Goal: Information Seeking & Learning: Learn about a topic

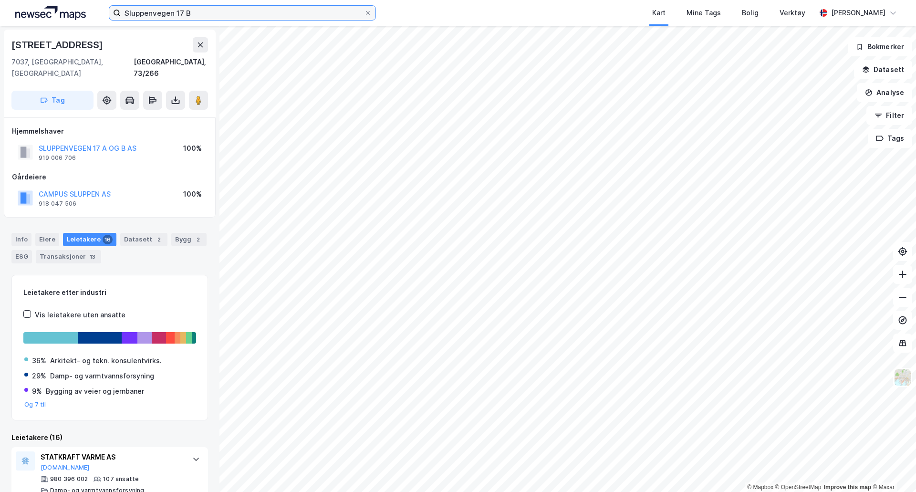
click at [202, 16] on input "Sluppenvegen 17 B" at bounding box center [242, 13] width 243 height 14
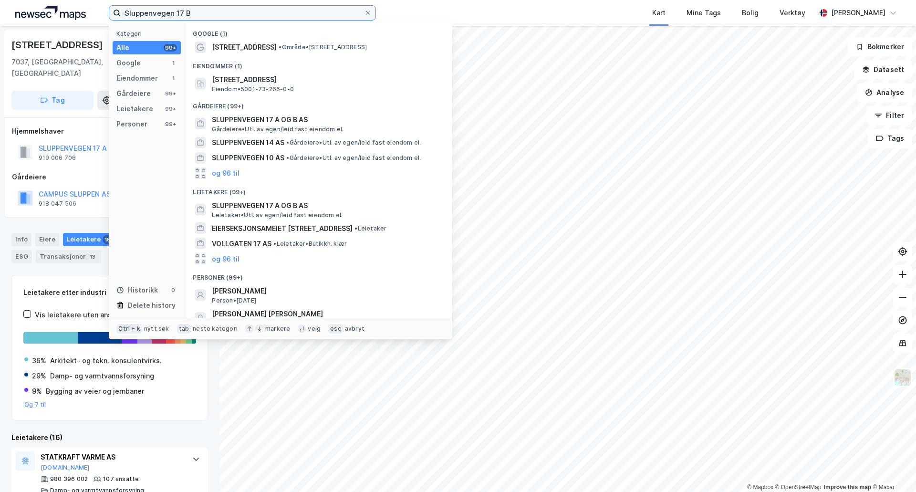
click at [202, 16] on input "Sluppenvegen 17 B" at bounding box center [242, 13] width 243 height 14
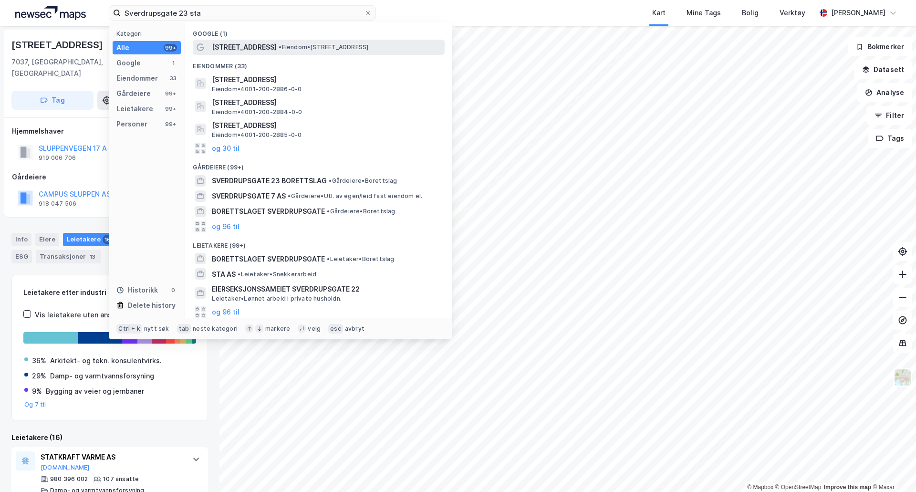
click at [270, 48] on span "[STREET_ADDRESS]" at bounding box center [244, 47] width 65 height 11
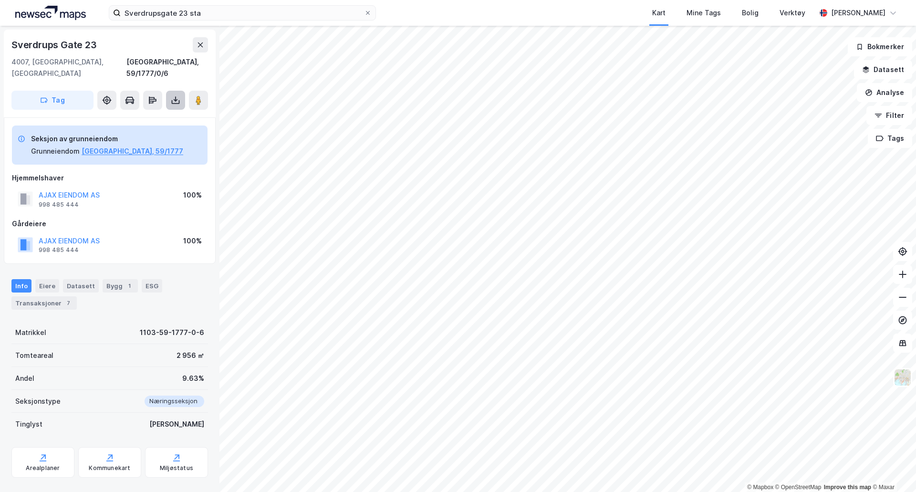
click at [169, 91] on button at bounding box center [175, 100] width 19 height 19
click at [157, 114] on div "Last ned grunnbok" at bounding box center [135, 119] width 102 height 15
click at [42, 279] on div "Eiere" at bounding box center [47, 285] width 24 height 13
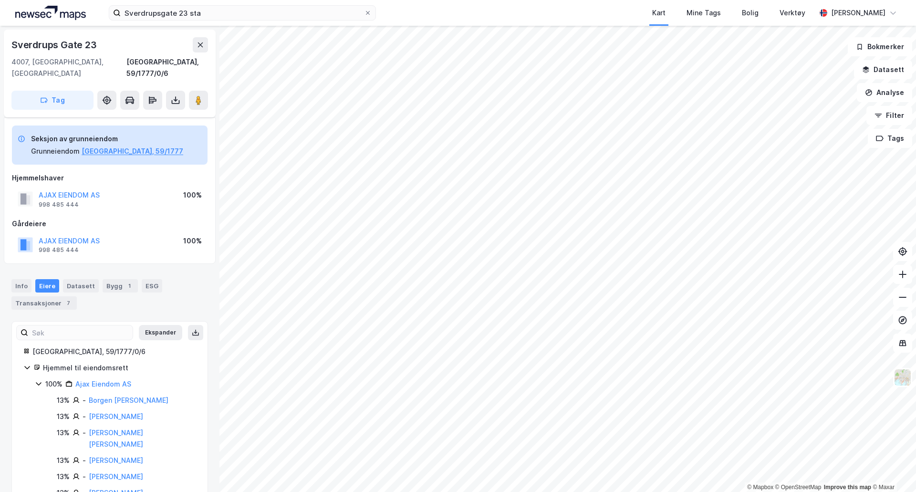
scroll to position [40, 0]
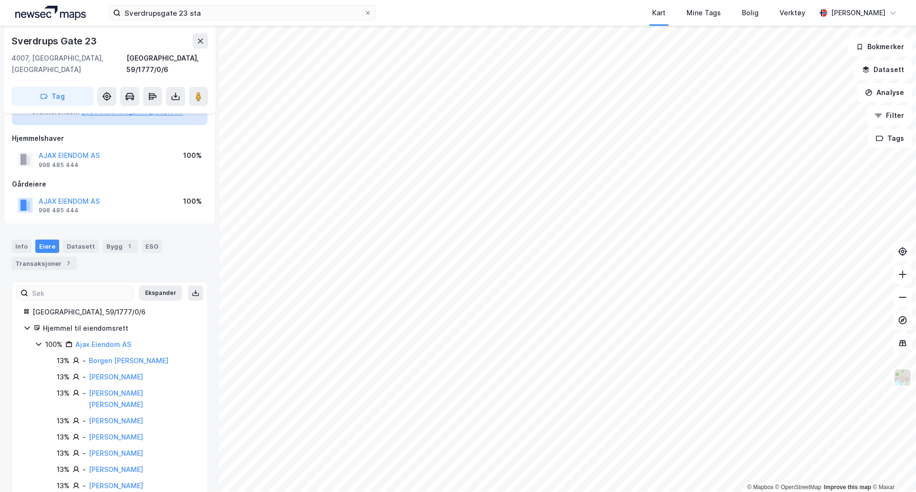
click at [40, 340] on icon at bounding box center [39, 344] width 8 height 8
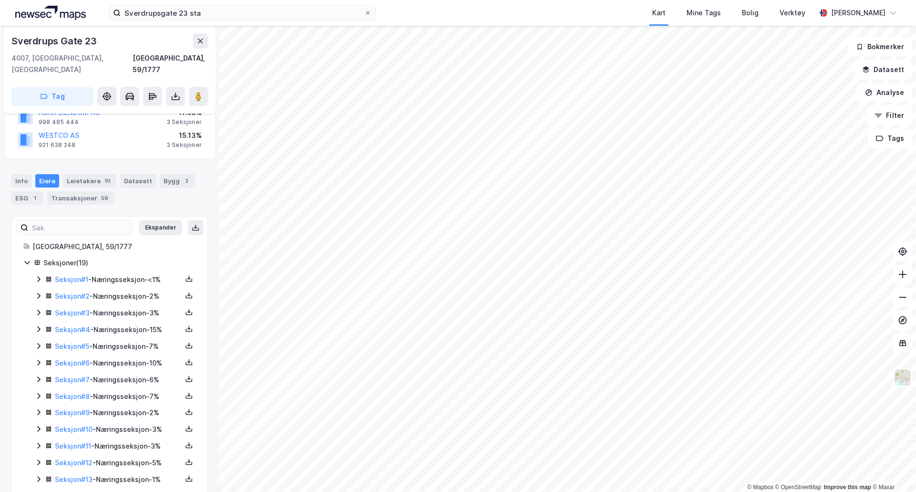
scroll to position [183, 0]
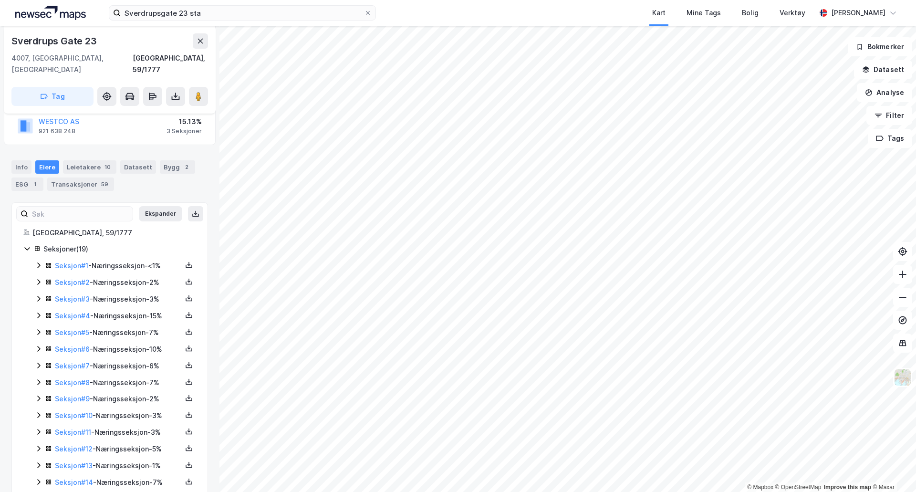
click at [40, 262] on icon at bounding box center [39, 266] width 8 height 8
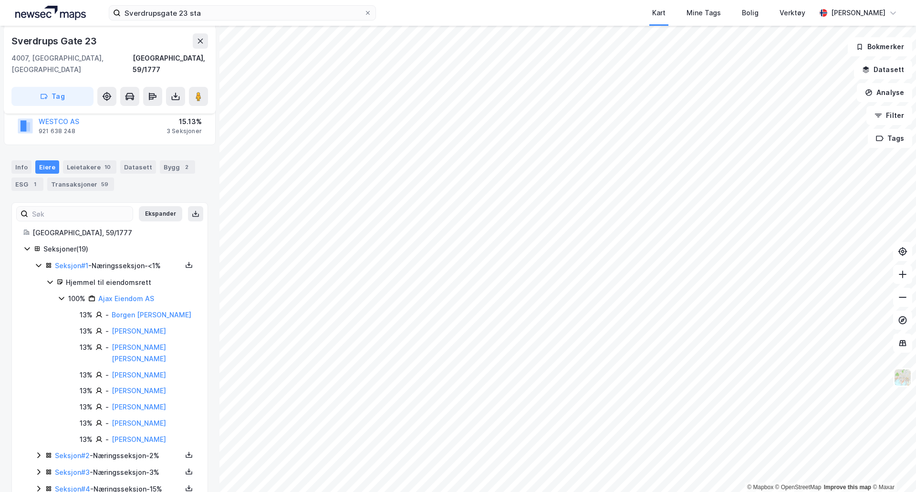
click at [63, 293] on div "100% Ajax Eiendom AS" at bounding box center [127, 298] width 138 height 11
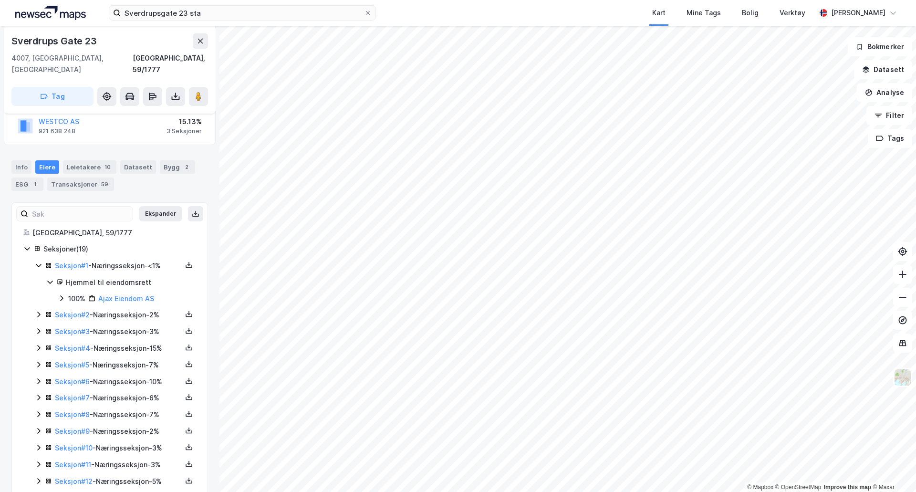
click at [40, 311] on icon at bounding box center [39, 315] width 8 height 8
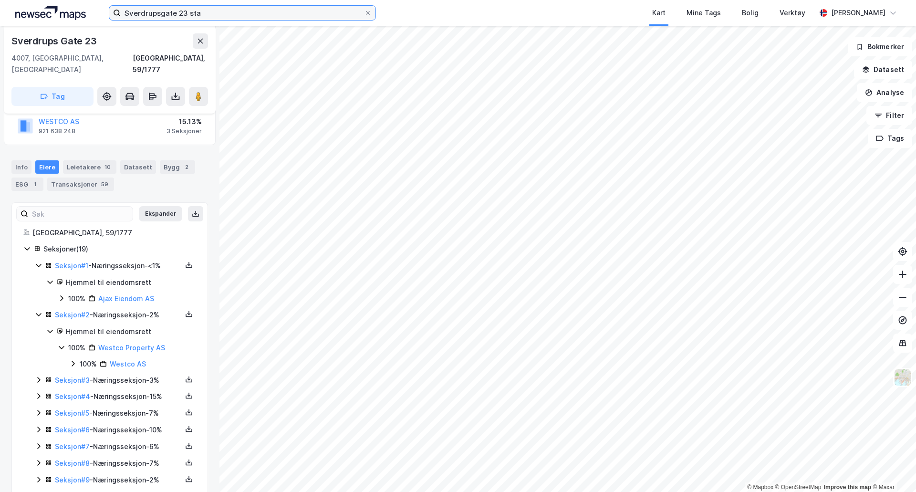
click at [199, 19] on input "Sverdrupsgate 23 sta" at bounding box center [242, 13] width 243 height 14
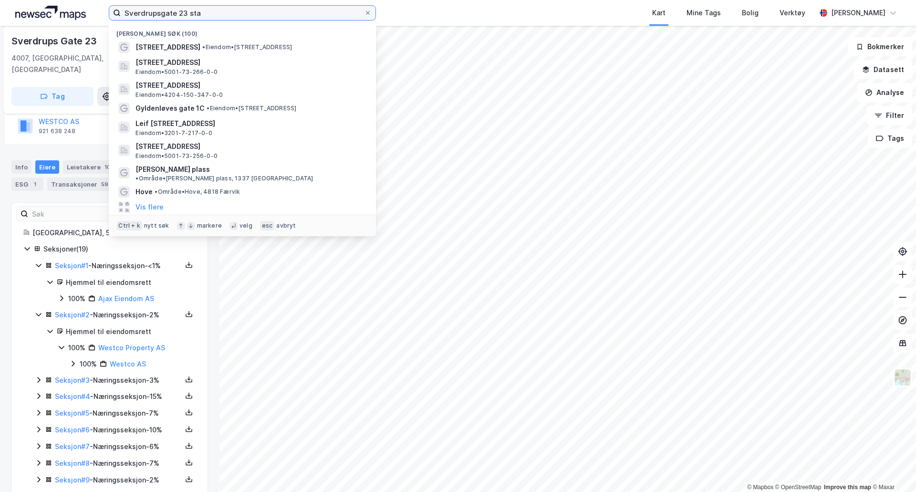
click at [199, 18] on input "Sverdrupsgate 23 sta" at bounding box center [242, 13] width 243 height 14
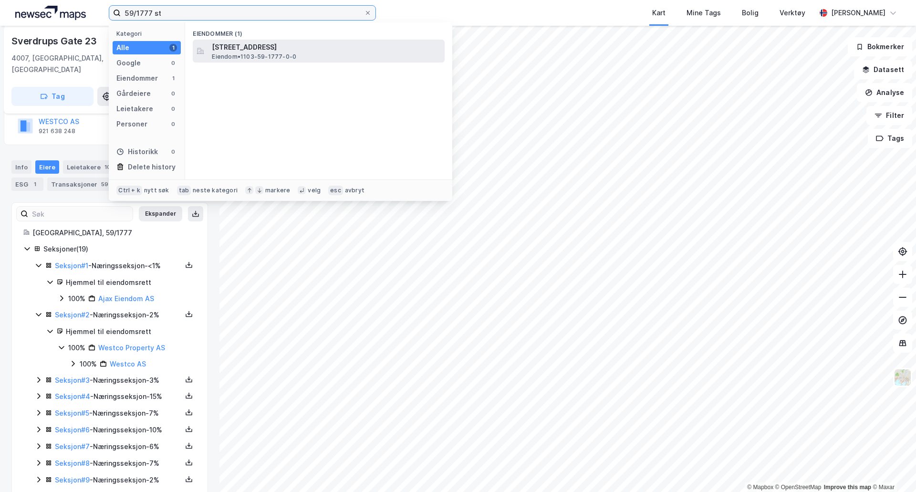
type input "59/1777 st"
click at [254, 49] on span "[STREET_ADDRESS]" at bounding box center [326, 47] width 229 height 11
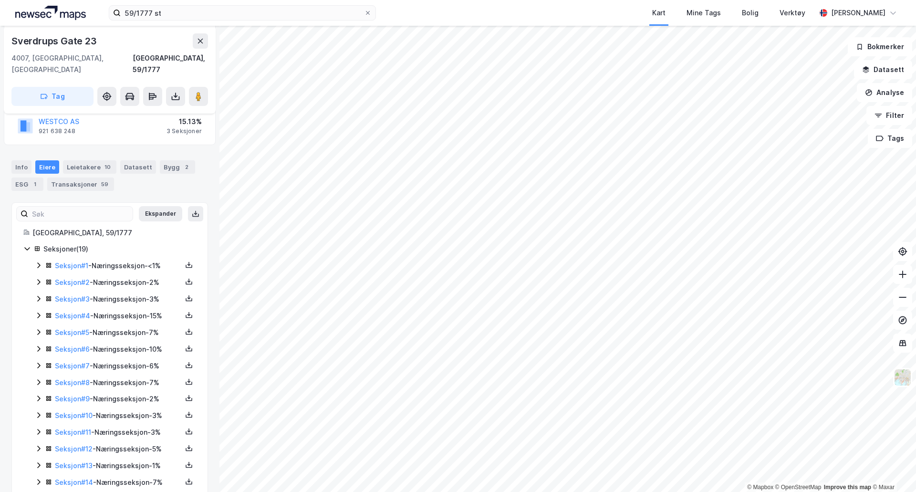
scroll to position [275, 0]
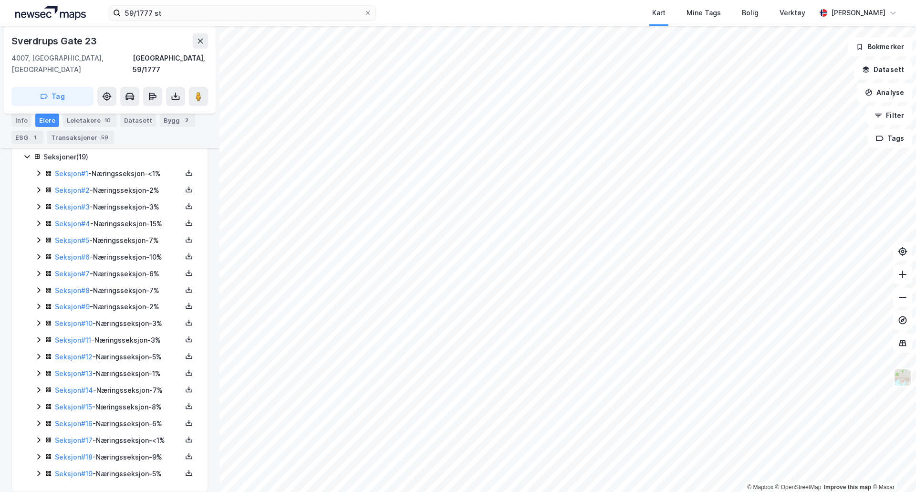
click at [40, 470] on icon at bounding box center [39, 474] width 8 height 8
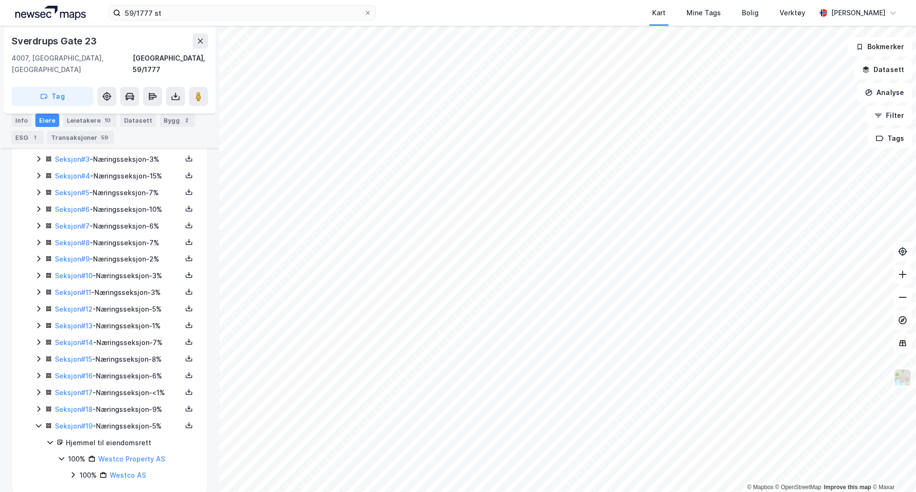
scroll to position [324, 0]
click at [37, 404] on icon at bounding box center [39, 408] width 8 height 8
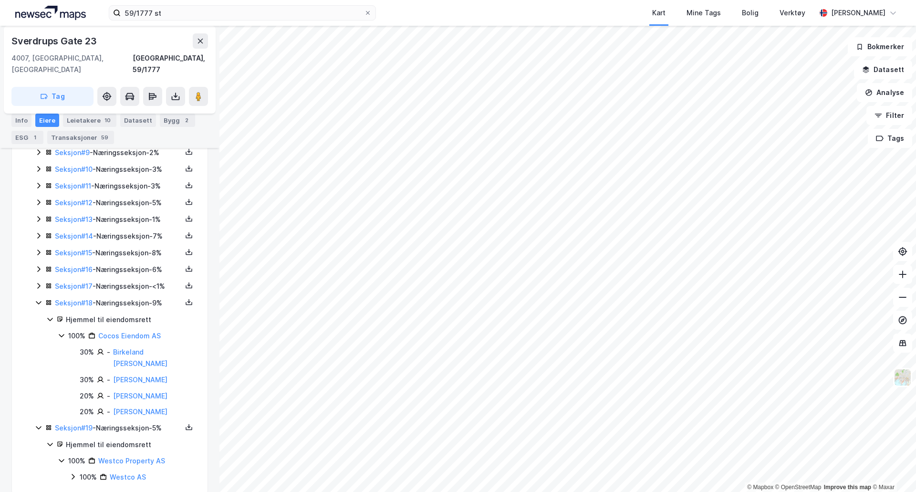
scroll to position [432, 0]
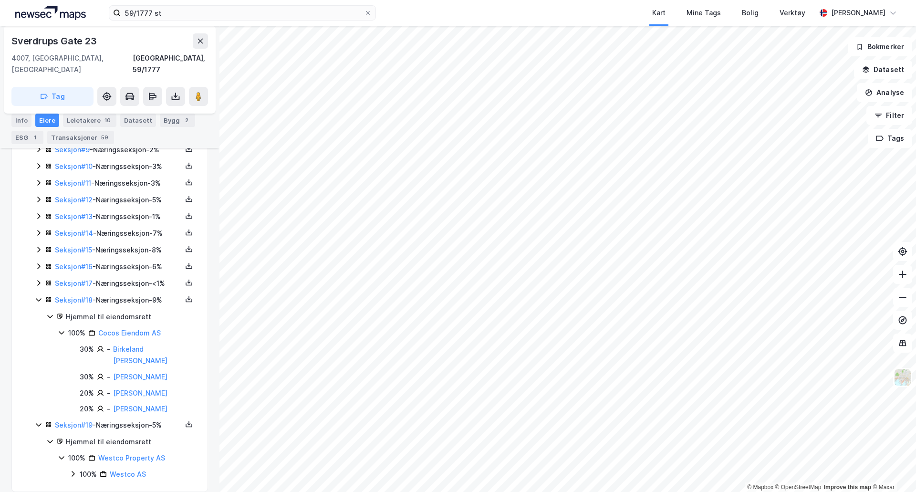
click at [39, 279] on icon at bounding box center [39, 283] width 8 height 8
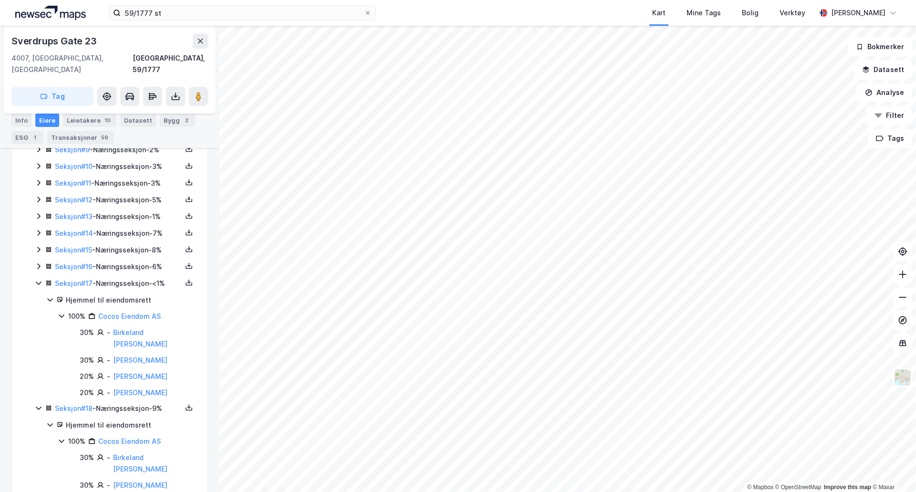
click at [39, 262] on icon at bounding box center [39, 266] width 8 height 8
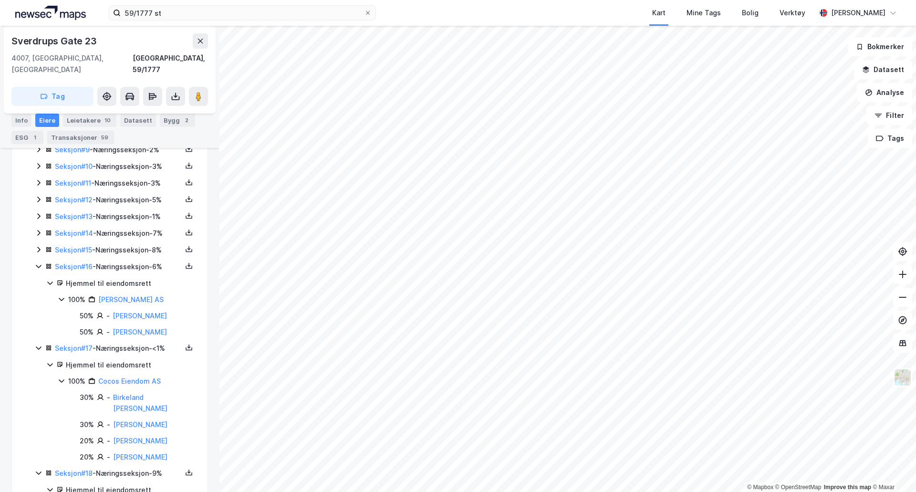
click at [38, 246] on icon at bounding box center [39, 250] width 8 height 8
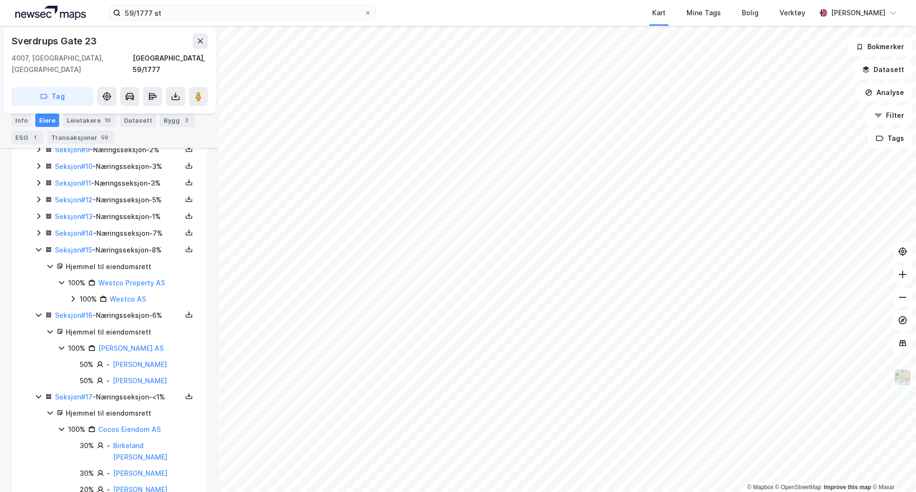
click at [39, 229] on icon at bounding box center [39, 233] width 8 height 8
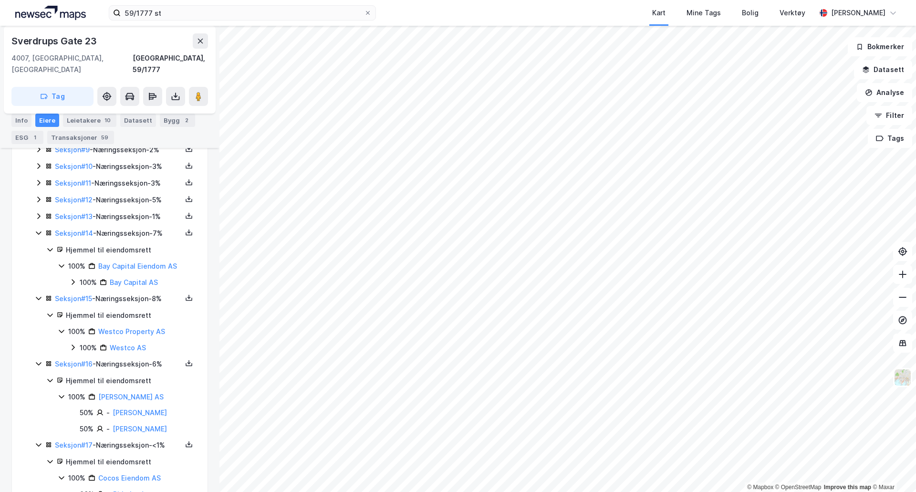
click at [40, 212] on icon at bounding box center [39, 216] width 8 height 8
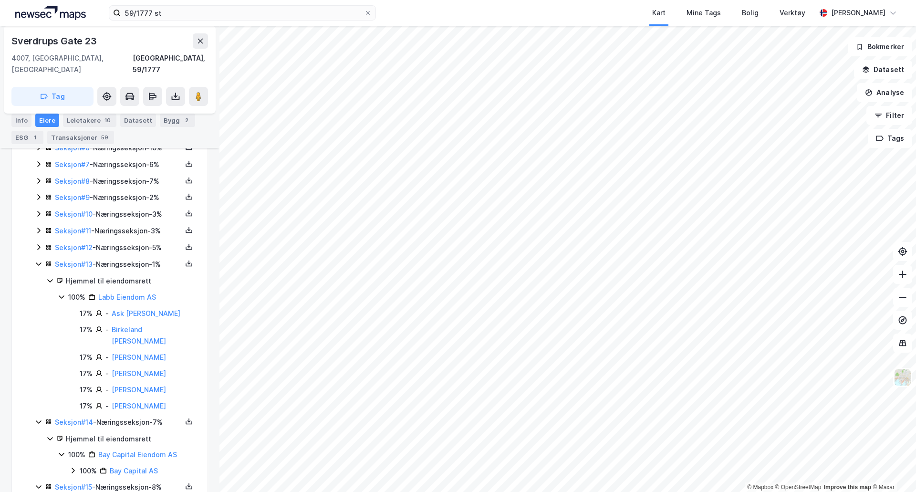
scroll to position [336, 0]
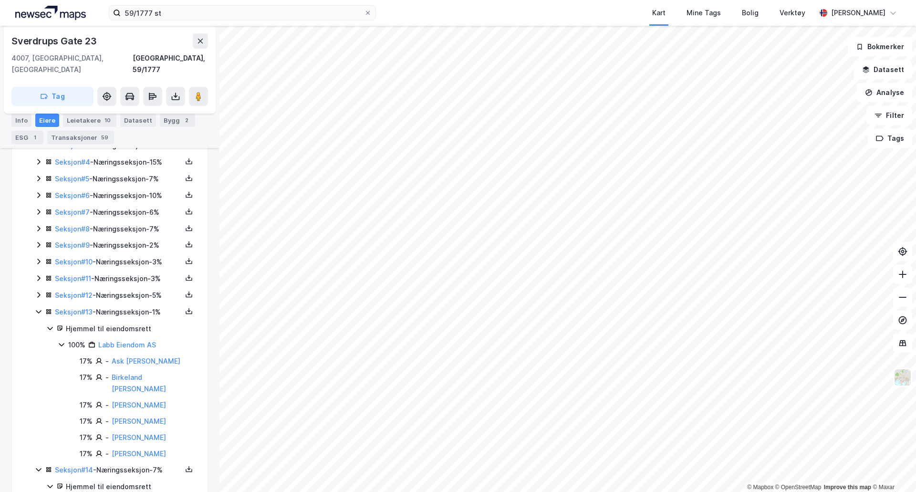
click at [40, 293] on icon at bounding box center [38, 296] width 3 height 6
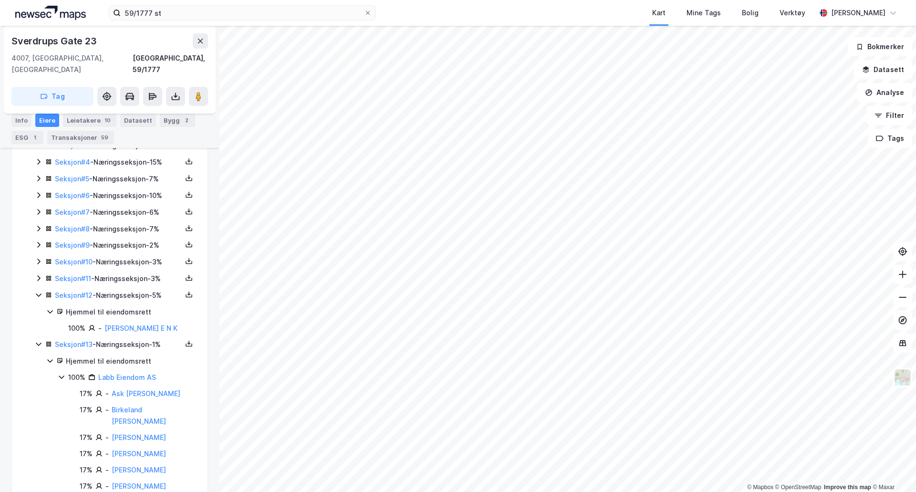
click at [37, 274] on icon at bounding box center [39, 278] width 8 height 8
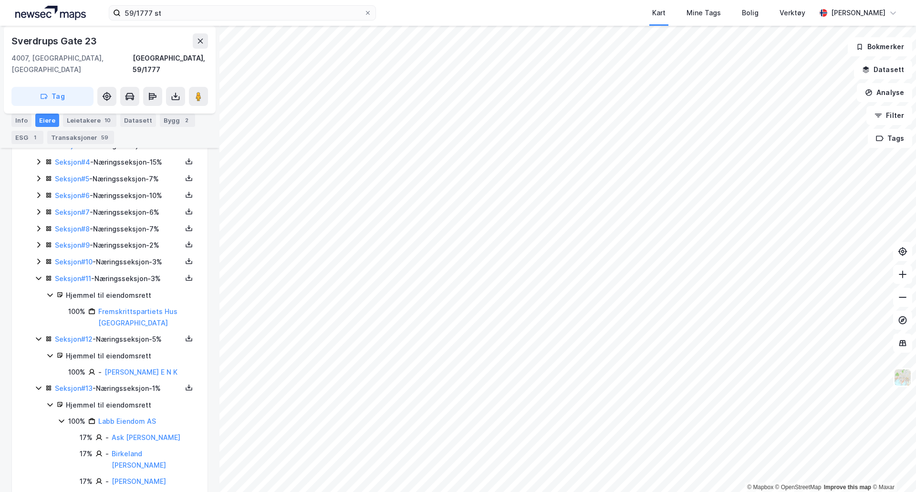
click at [39, 259] on icon at bounding box center [38, 262] width 3 height 6
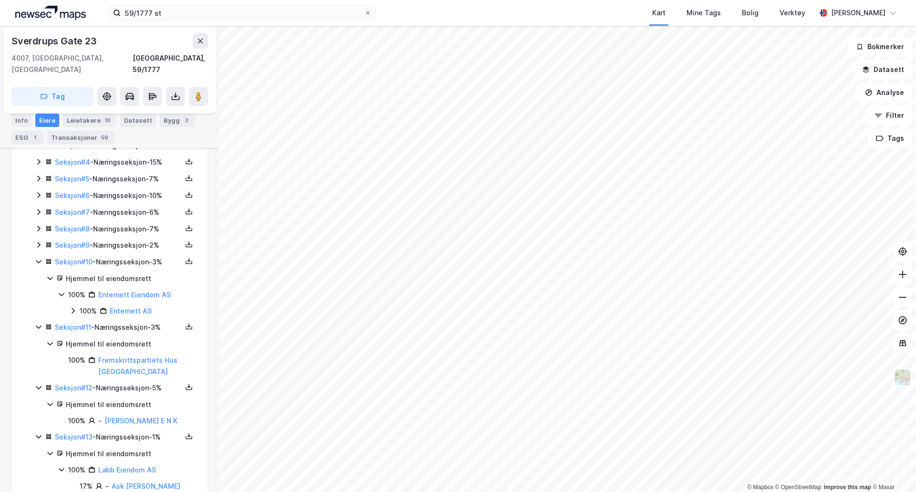
click at [39, 242] on icon at bounding box center [38, 245] width 3 height 6
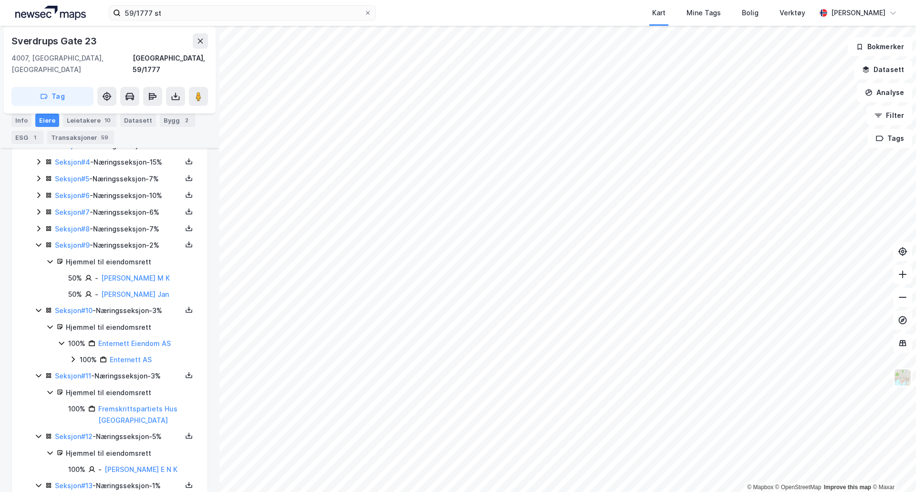
click at [40, 226] on icon at bounding box center [38, 229] width 3 height 6
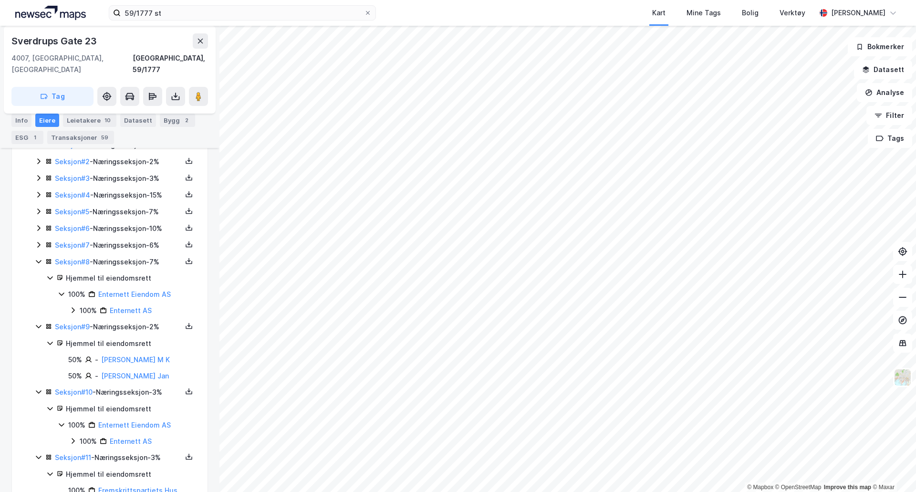
scroll to position [289, 0]
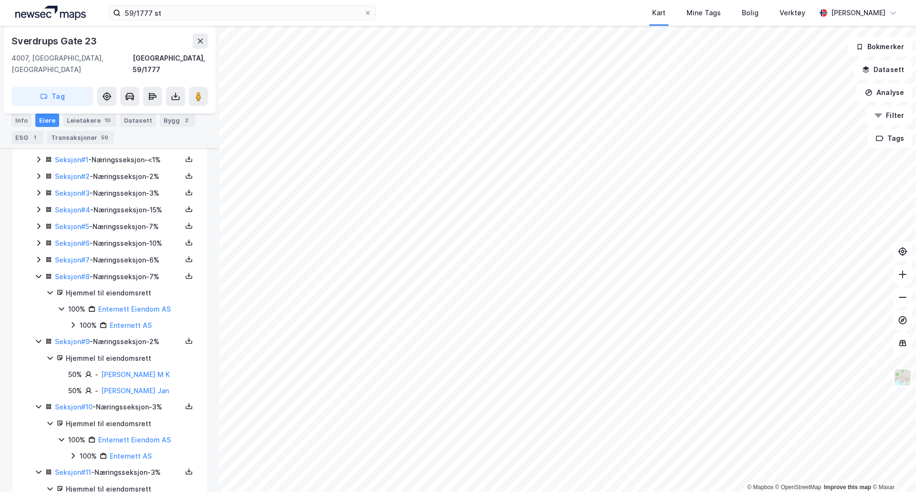
click at [39, 256] on icon at bounding box center [39, 260] width 8 height 8
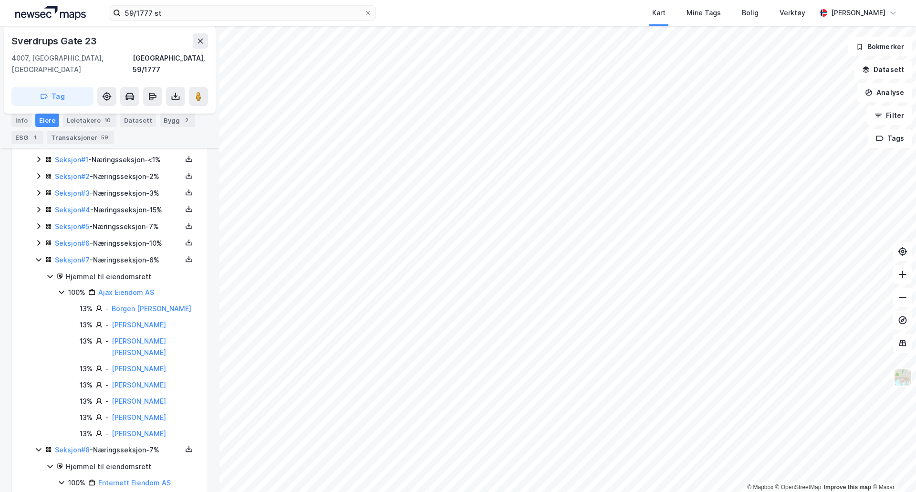
click at [37, 239] on icon at bounding box center [39, 243] width 8 height 8
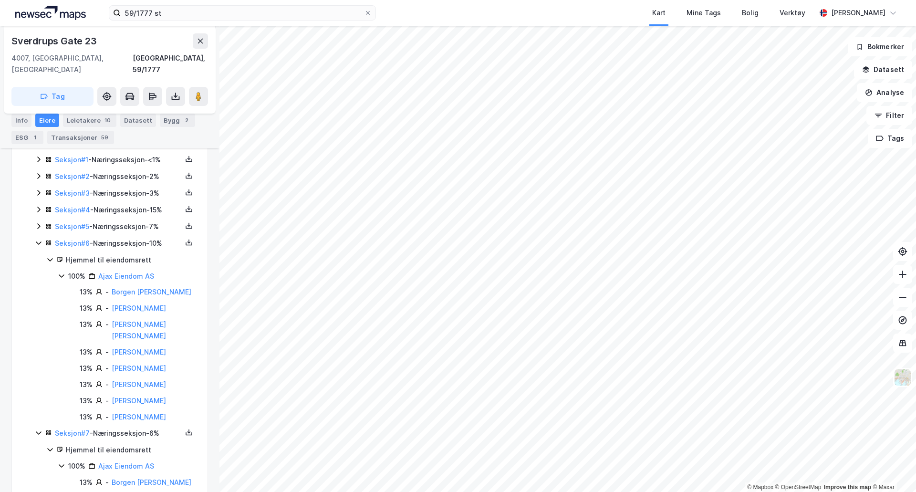
click at [39, 222] on icon at bounding box center [39, 226] width 8 height 8
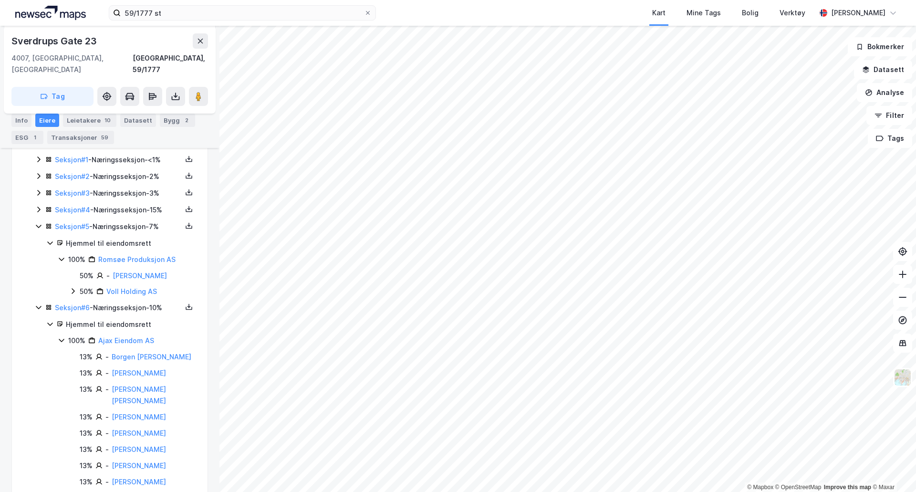
click at [35, 206] on icon at bounding box center [39, 210] width 8 height 8
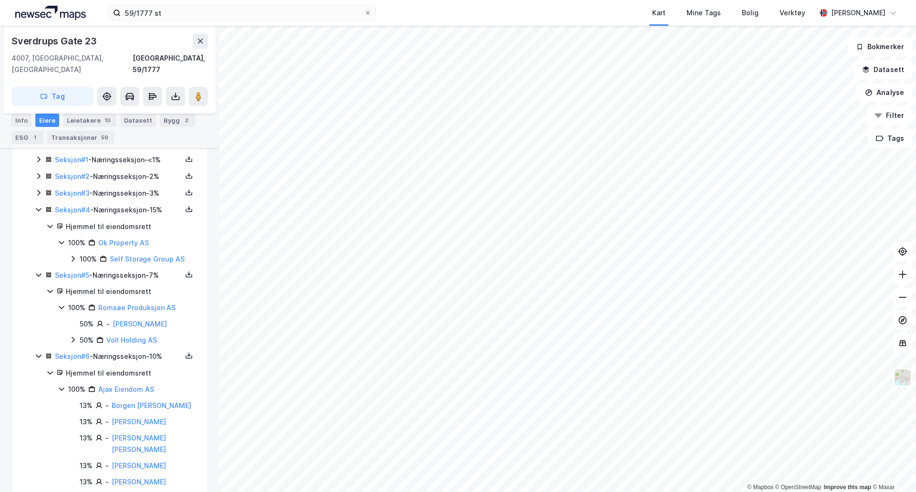
click at [38, 189] on icon at bounding box center [39, 193] width 8 height 8
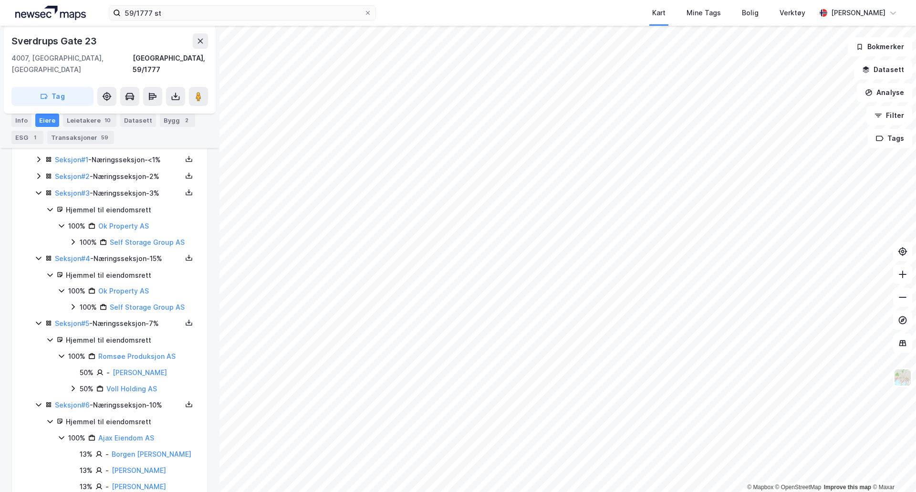
click at [38, 173] on icon at bounding box center [38, 176] width 3 height 6
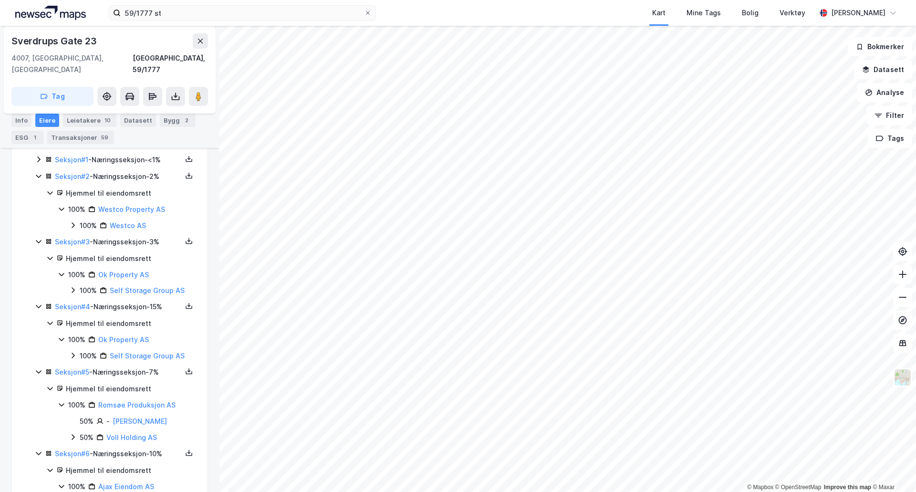
click at [39, 238] on icon at bounding box center [39, 242] width 8 height 8
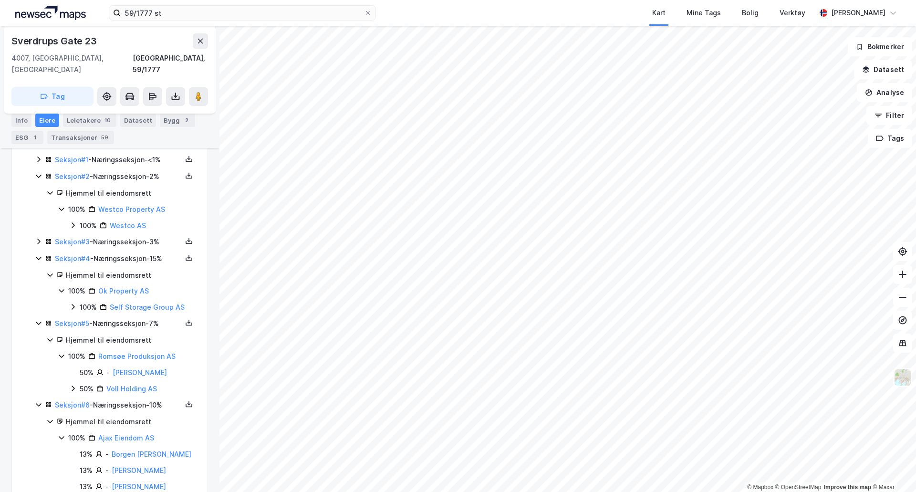
click at [36, 254] on icon at bounding box center [39, 258] width 8 height 8
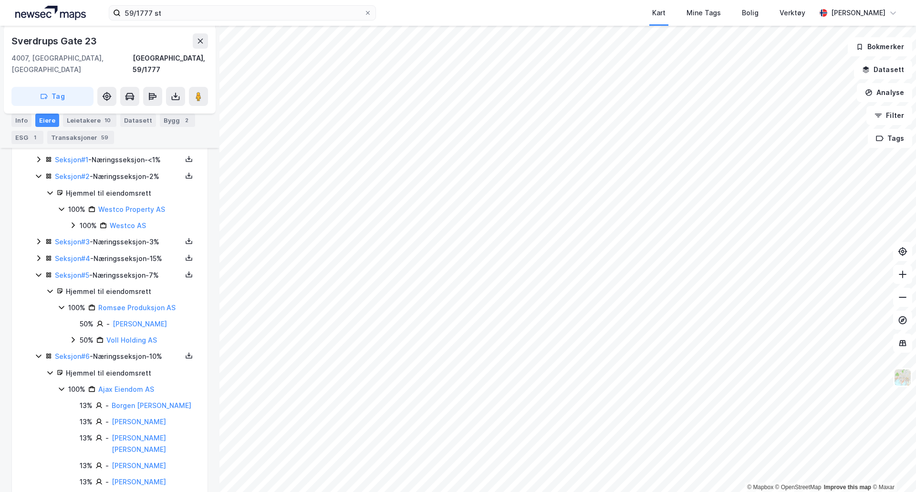
click at [39, 271] on icon at bounding box center [39, 275] width 8 height 8
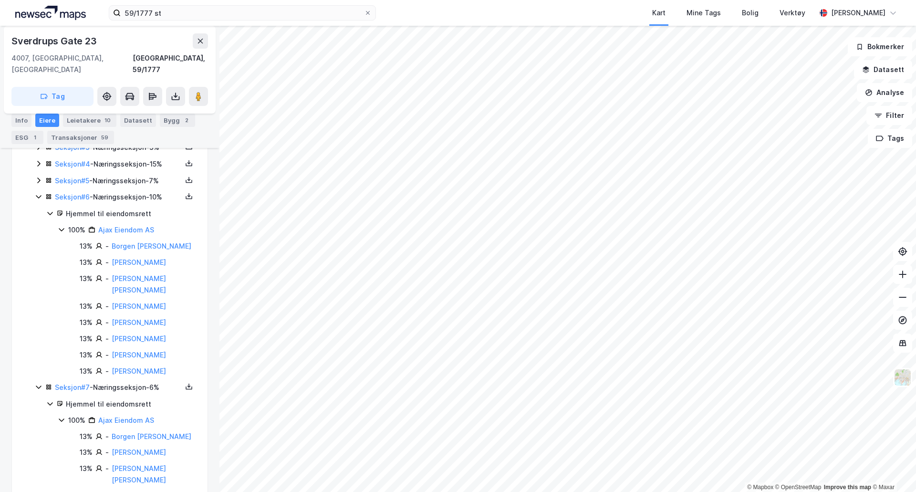
scroll to position [384, 0]
click at [185, 191] on icon at bounding box center [189, 195] width 8 height 8
click at [145, 156] on div "Grunnbok" at bounding box center [136, 167] width 84 height 23
click at [50, 209] on icon at bounding box center [50, 213] width 8 height 8
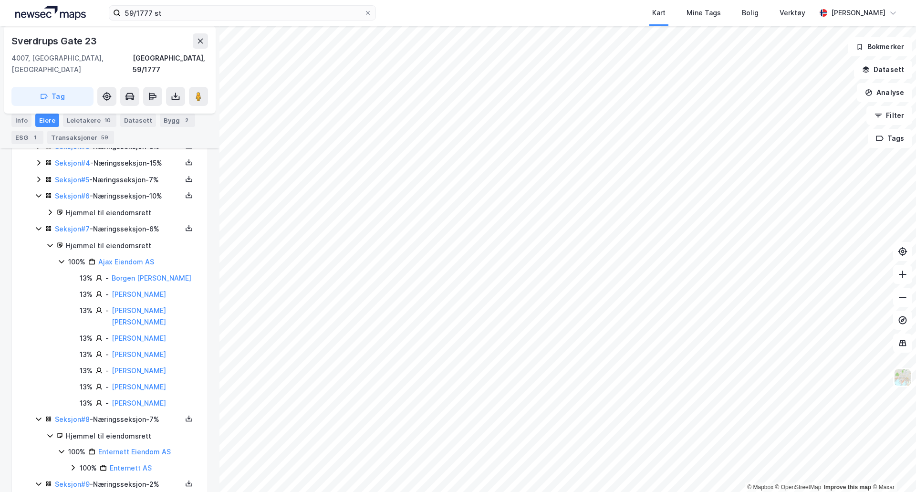
click at [41, 195] on icon at bounding box center [38, 196] width 5 height 3
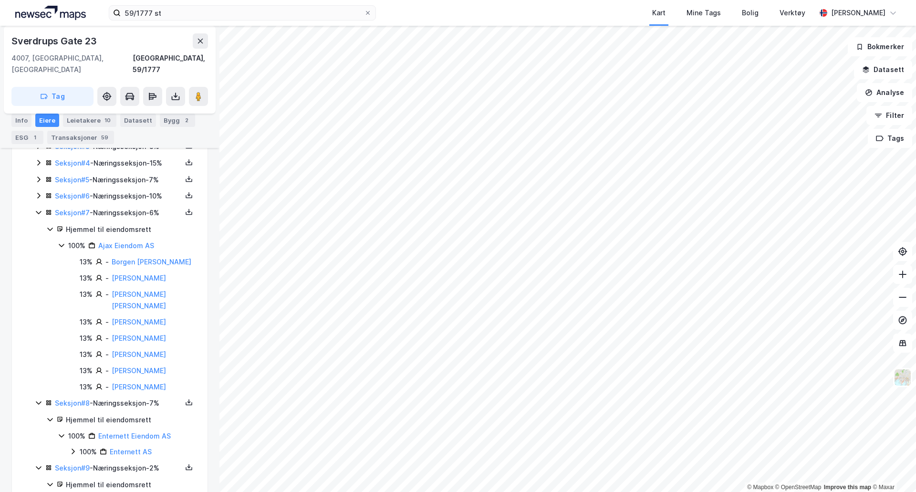
click at [36, 209] on icon at bounding box center [39, 213] width 8 height 8
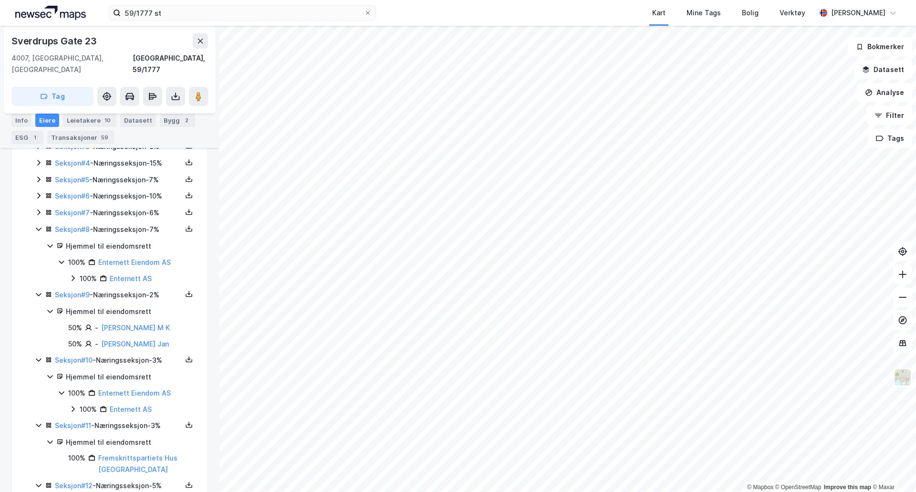
click at [38, 225] on icon at bounding box center [39, 229] width 8 height 8
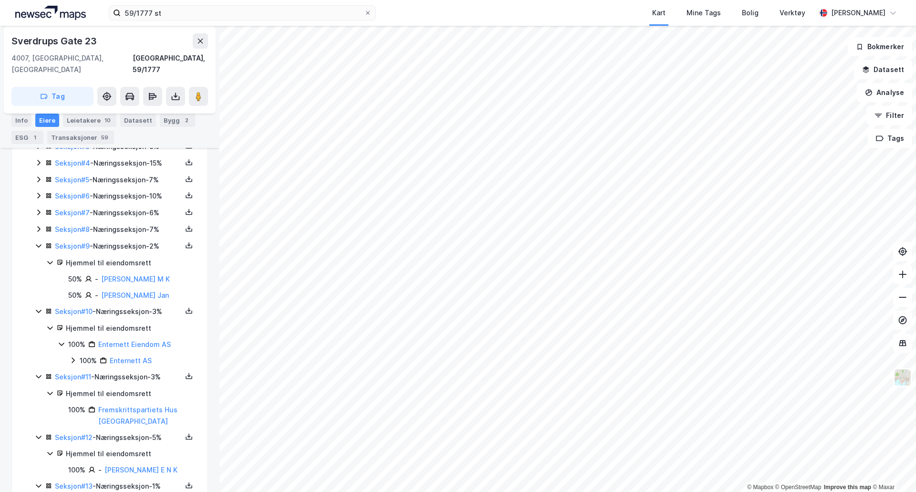
click at [37, 242] on icon at bounding box center [39, 246] width 8 height 8
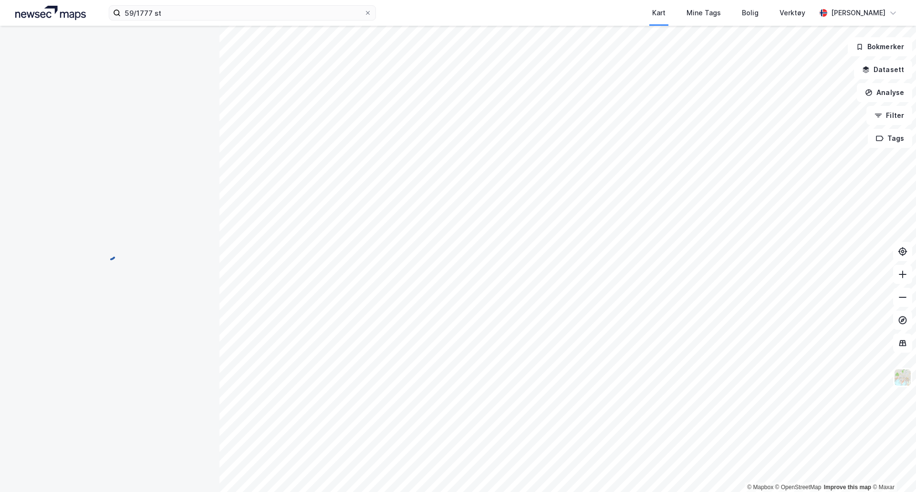
scroll to position [384, 0]
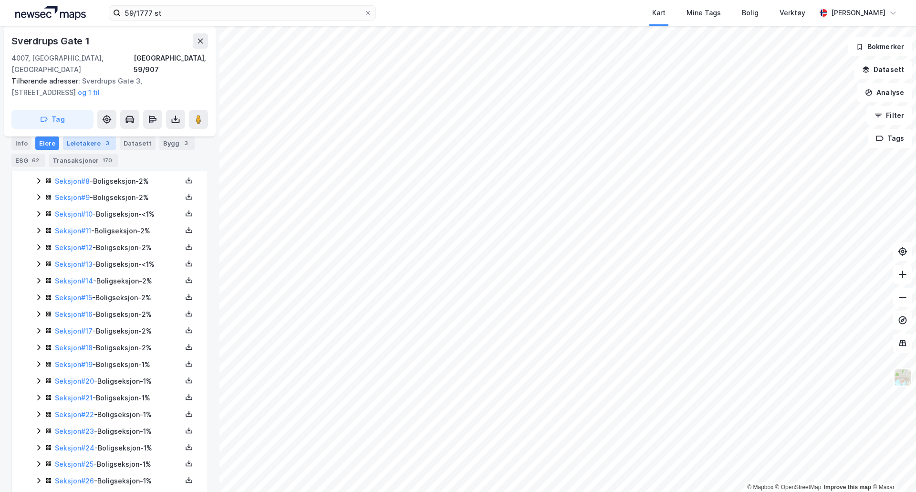
click at [70, 139] on div "Leietakere 3" at bounding box center [89, 142] width 53 height 13
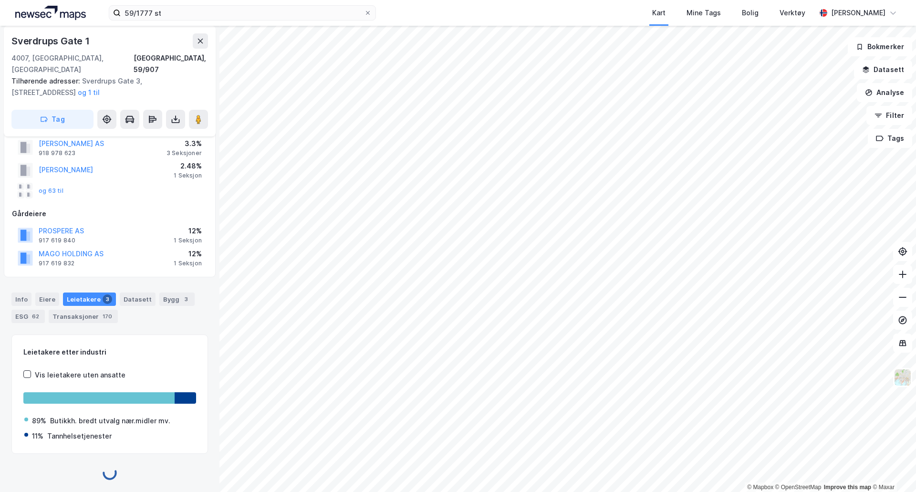
scroll to position [194, 0]
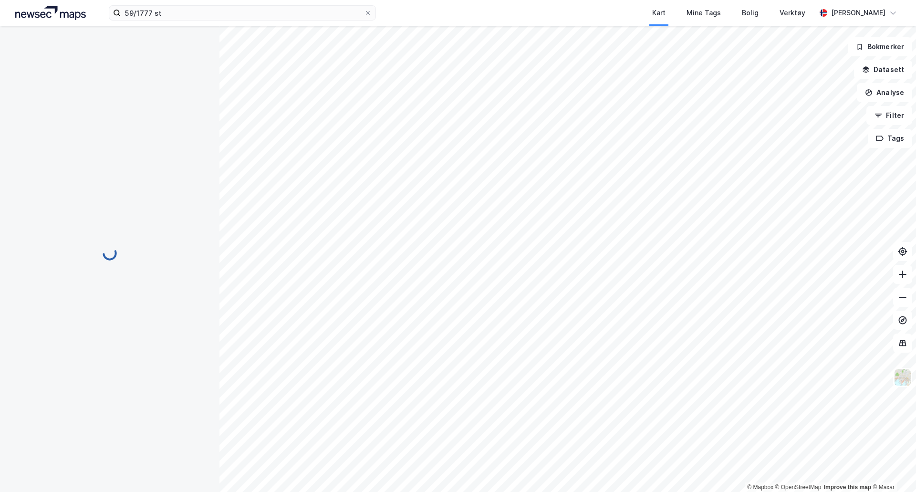
scroll to position [39, 0]
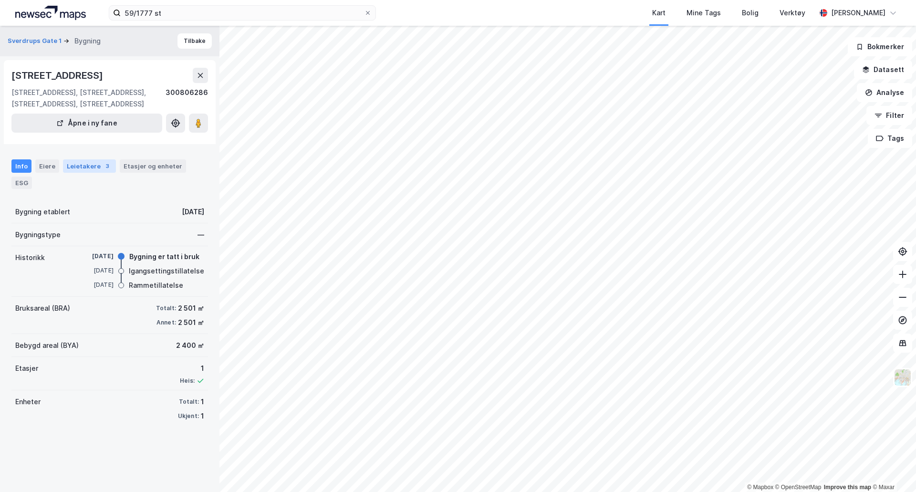
click at [87, 167] on div "Leietakere 3" at bounding box center [89, 165] width 53 height 13
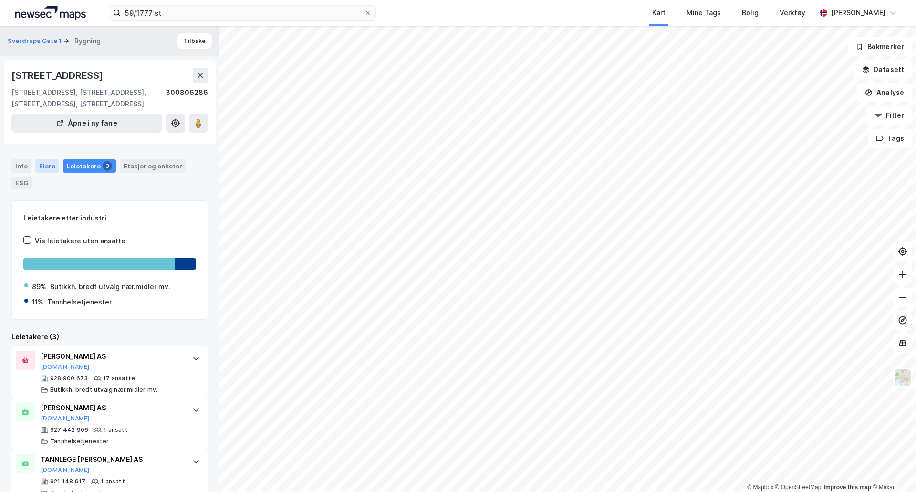
click at [50, 166] on div "Eiere" at bounding box center [47, 165] width 24 height 13
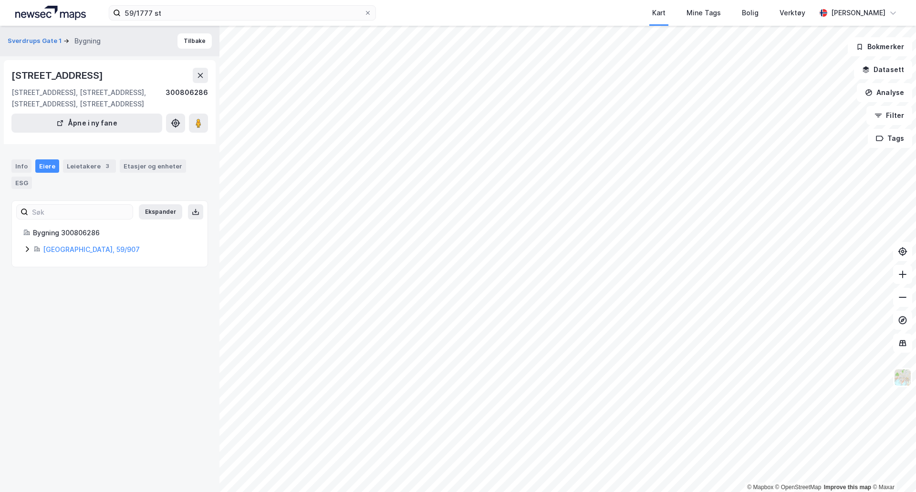
click at [23, 253] on div "Bygning 300806286 [GEOGRAPHIC_DATA], 59/907" at bounding box center [110, 241] width 196 height 28
click at [26, 249] on icon at bounding box center [27, 249] width 8 height 8
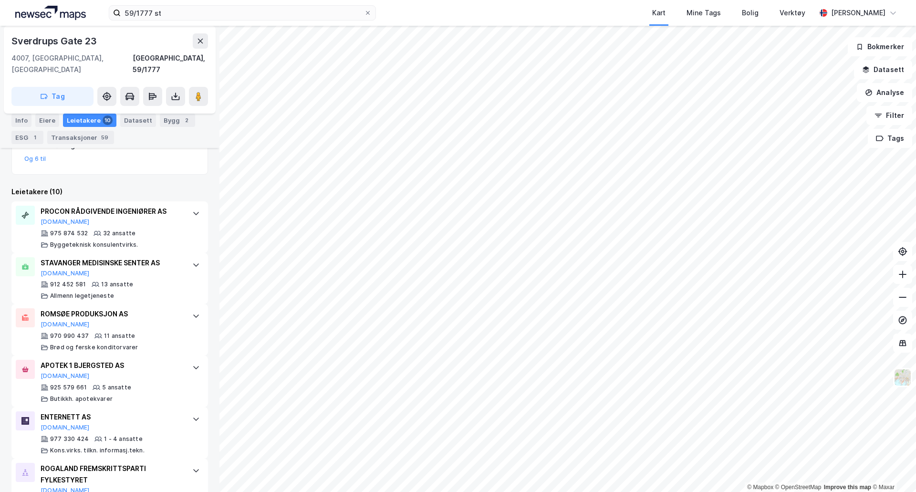
scroll to position [497, 0]
